Goal: Information Seeking & Learning: Learn about a topic

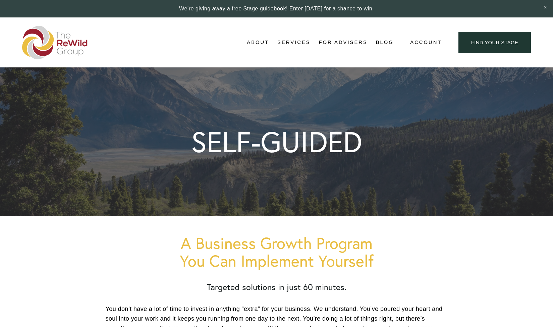
scroll to position [973, 0]
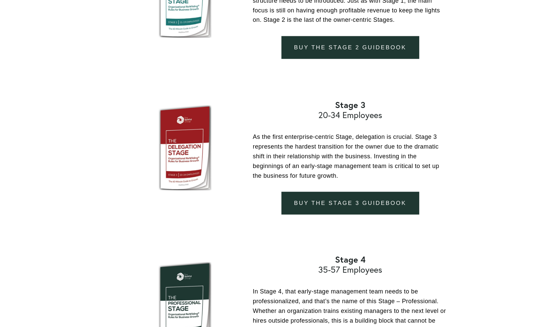
drag, startPoint x: 0, startPoint y: 0, endPoint x: 473, endPoint y: 132, distance: 490.6
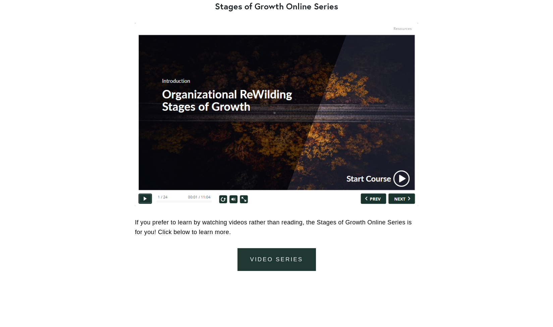
scroll to position [2922, 0]
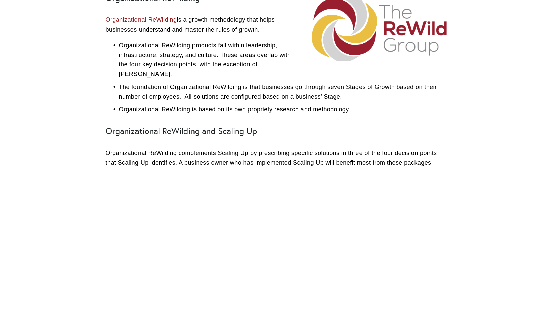
scroll to position [282, 0]
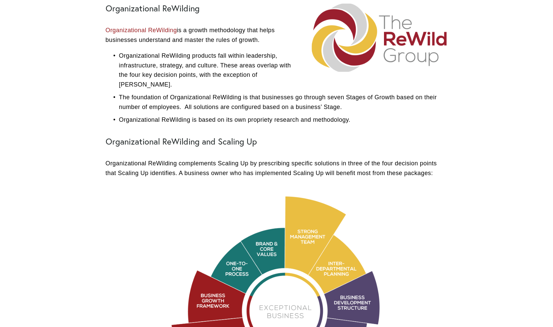
click at [176, 93] on p "The foundation of Organizational ReWilding is that businesses go through seven …" at bounding box center [283, 102] width 329 height 19
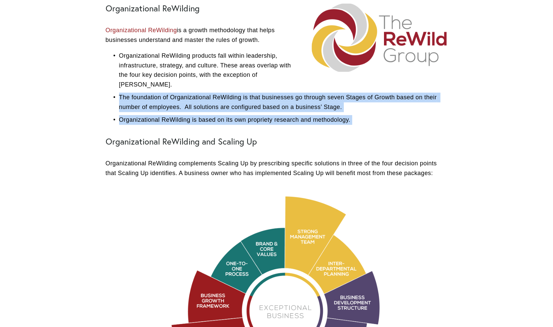
drag, startPoint x: 176, startPoint y: 85, endPoint x: 193, endPoint y: 103, distance: 24.9
click at [193, 103] on ul "Organizational ReWilding products fall within leadership, infrastructure, strat…" at bounding box center [277, 88] width 342 height 74
click at [193, 115] on p "Organizational ReWilding is based on its own propriety research and methodology." at bounding box center [283, 120] width 329 height 10
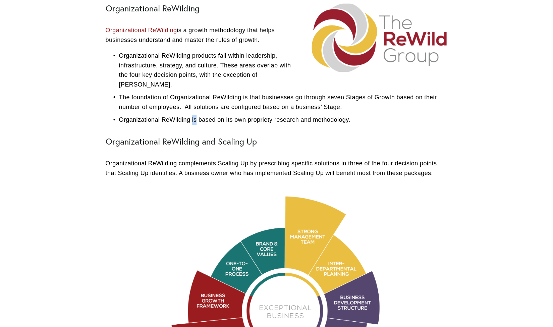
click at [193, 115] on p "Organizational ReWilding is based on its own propriety research and methodology." at bounding box center [283, 120] width 329 height 10
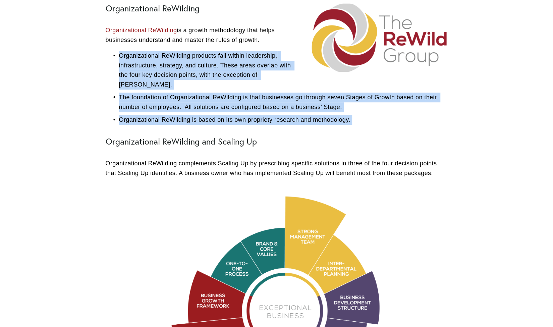
drag, startPoint x: 193, startPoint y: 102, endPoint x: 196, endPoint y: 51, distance: 50.8
click at [196, 51] on ul "Organizational ReWilding products fall within leadership, infrastructure, strat…" at bounding box center [277, 88] width 342 height 74
click at [196, 51] on p "Organizational ReWilding products fall within leadership, infrastructure, strat…" at bounding box center [283, 70] width 329 height 39
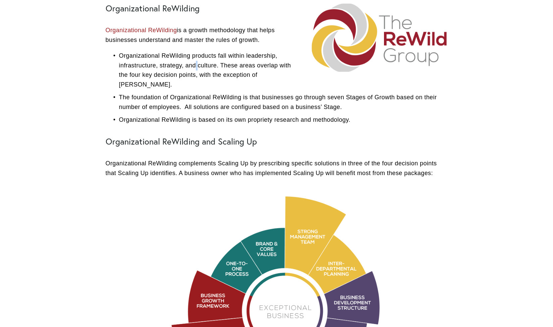
click at [196, 51] on p "Organizational ReWilding products fall within leadership, infrastructure, strat…" at bounding box center [283, 70] width 329 height 39
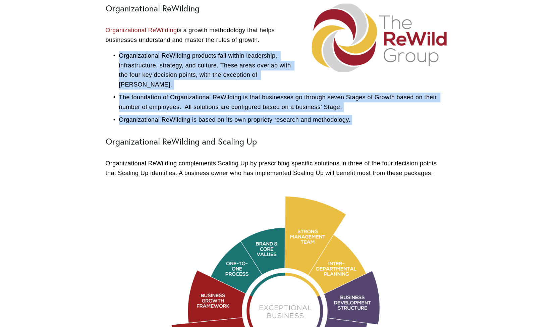
drag, startPoint x: 196, startPoint y: 51, endPoint x: 254, endPoint y: 105, distance: 79.1
click at [254, 105] on ul "Organizational ReWilding products fall within leadership, infrastructure, strat…" at bounding box center [277, 88] width 342 height 74
click at [254, 115] on p "Organizational ReWilding is based on its own propriety research and methodology." at bounding box center [283, 120] width 329 height 10
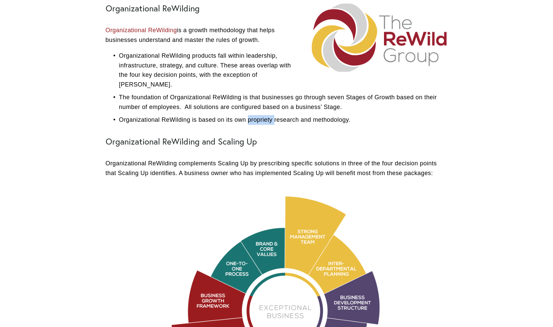
click at [254, 115] on p "Organizational ReWilding is based on its own propriety research and methodology." at bounding box center [283, 120] width 329 height 10
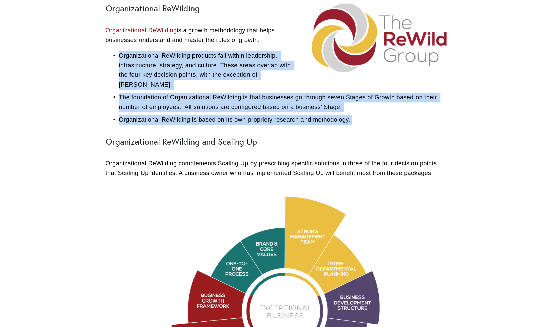
drag, startPoint x: 254, startPoint y: 105, endPoint x: 220, endPoint y: 57, distance: 58.8
click at [220, 57] on ul "Organizational ReWilding products fall within leadership, infrastructure, strat…" at bounding box center [277, 88] width 342 height 74
click at [220, 57] on p "Organizational ReWilding products fall within leadership, infrastructure, strat…" at bounding box center [283, 70] width 329 height 39
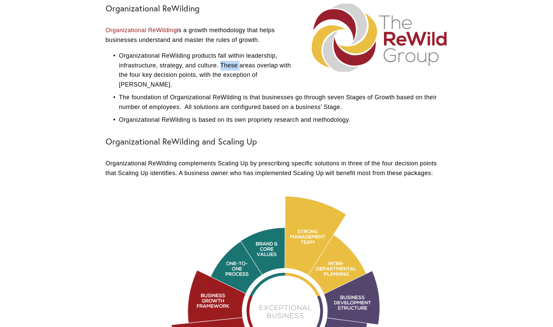
click at [220, 57] on p "Organizational ReWilding products fall within leadership, infrastructure, strat…" at bounding box center [283, 70] width 329 height 39
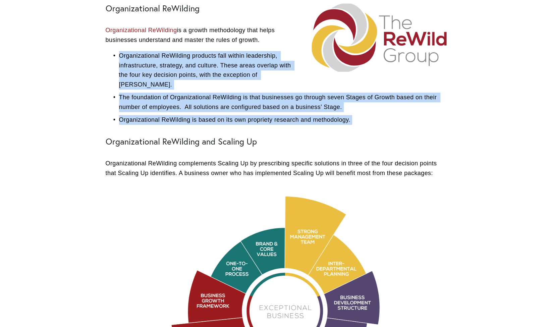
drag, startPoint x: 220, startPoint y: 57, endPoint x: 246, endPoint y: 97, distance: 47.4
click at [246, 97] on ul "Organizational ReWilding products fall within leadership, infrastructure, strat…" at bounding box center [277, 88] width 342 height 74
click at [246, 115] on p "Organizational ReWilding is based on its own propriety research and methodology." at bounding box center [283, 120] width 329 height 10
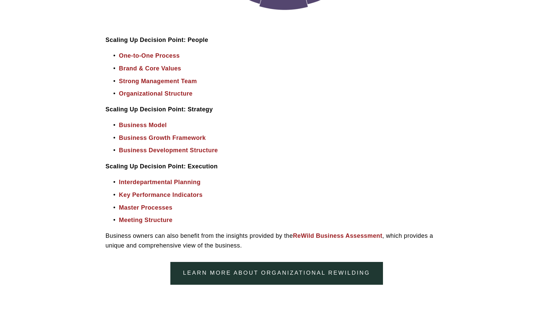
scroll to position [785, 0]
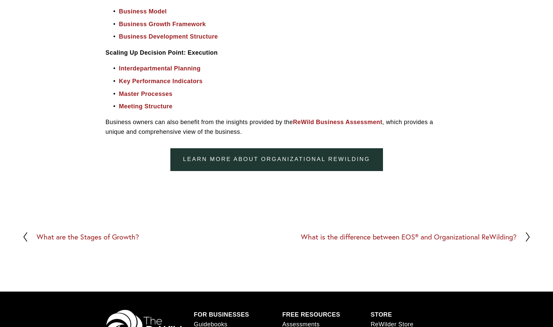
click at [401, 117] on p "Business owners can also benefit from the insights provided by the ReWild Busin…" at bounding box center [277, 126] width 342 height 19
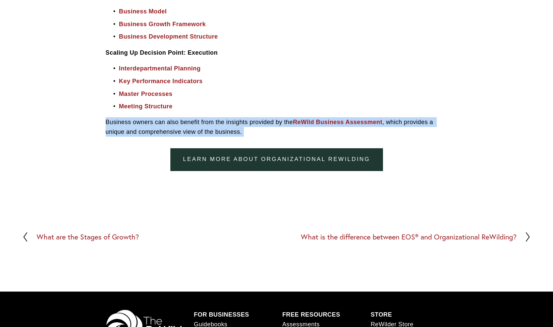
drag, startPoint x: 401, startPoint y: 110, endPoint x: 429, endPoint y: 113, distance: 28.3
click at [429, 117] on p "Business owners can also benefit from the insights provided by the ReWild Busin…" at bounding box center [277, 126] width 342 height 19
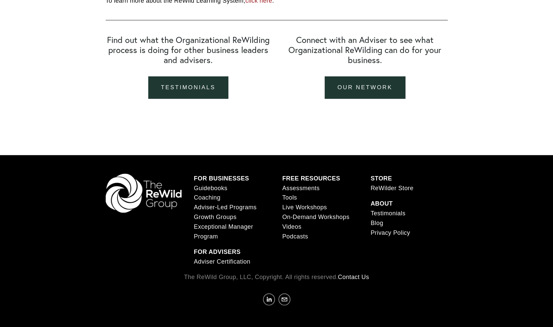
scroll to position [1086, 0]
